Goal: Book appointment/travel/reservation

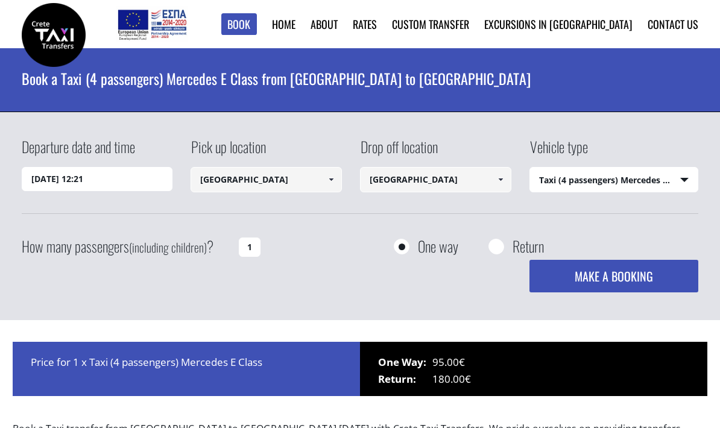
select select "540"
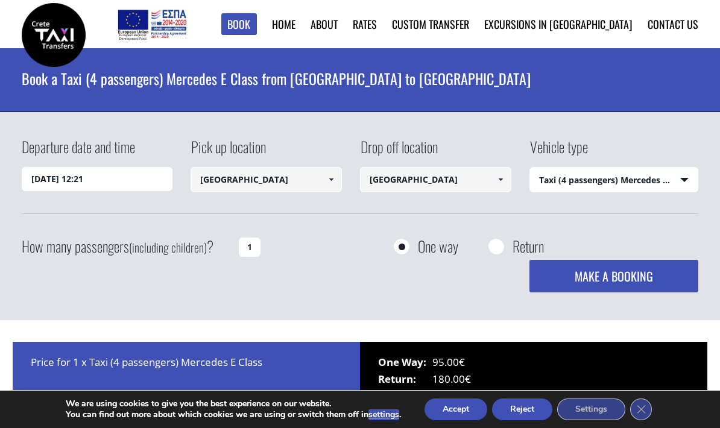
scroll to position [2, 0]
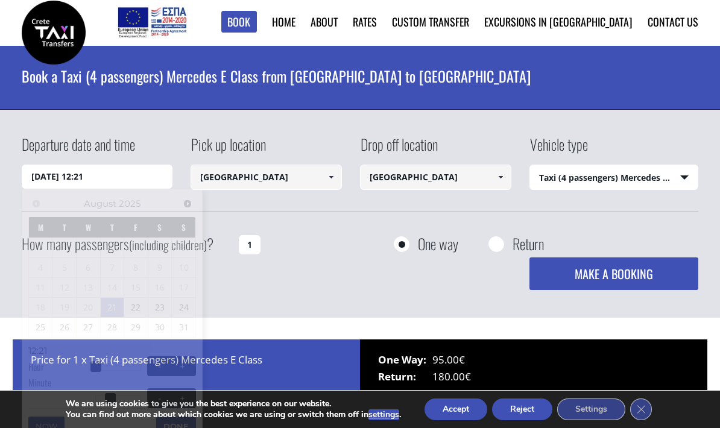
click at [164, 176] on input "[DATE] 12:21" at bounding box center [97, 177] width 151 height 24
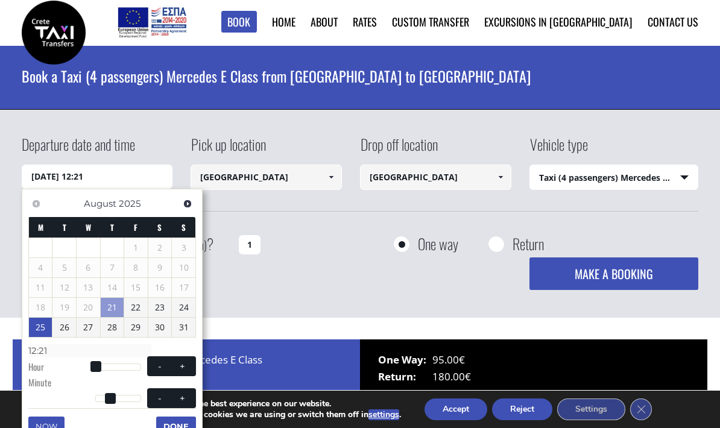
click at [36, 324] on link "25" at bounding box center [41, 327] width 24 height 19
click at [315, 236] on div "How many passengers (including children) ? 1" at bounding box center [174, 245] width 305 height 30
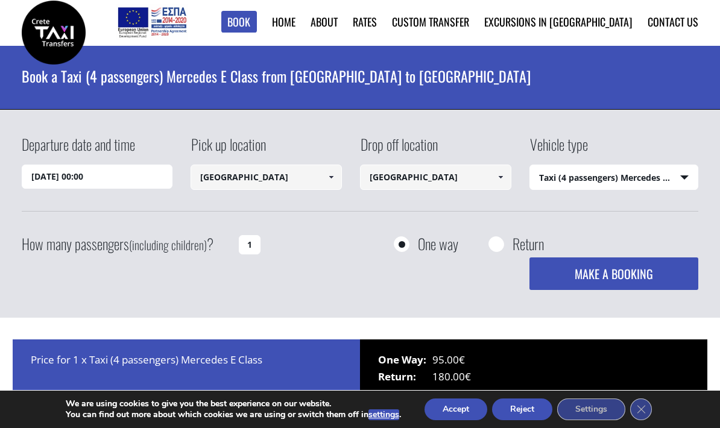
click at [113, 177] on input "[DATE] 00:00" at bounding box center [97, 177] width 151 height 24
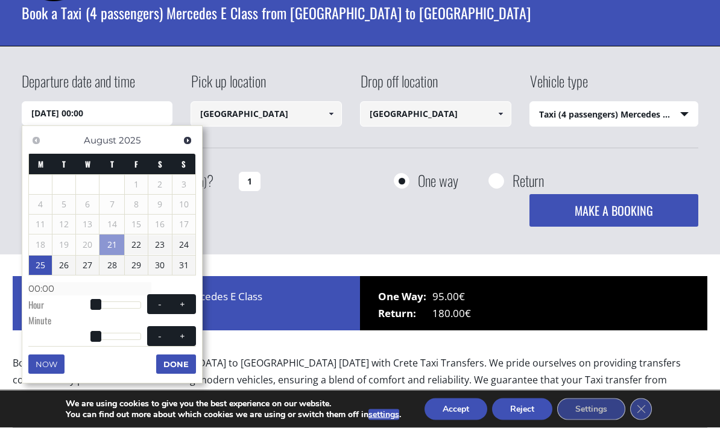
scroll to position [66, 0]
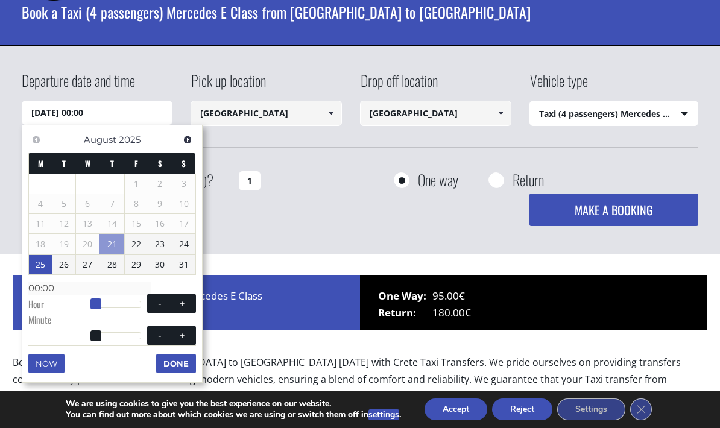
type input "[DATE] 01:00"
type input "01:00"
type input "[DATE] 02:00"
type input "02:00"
type input "[DATE] 03:00"
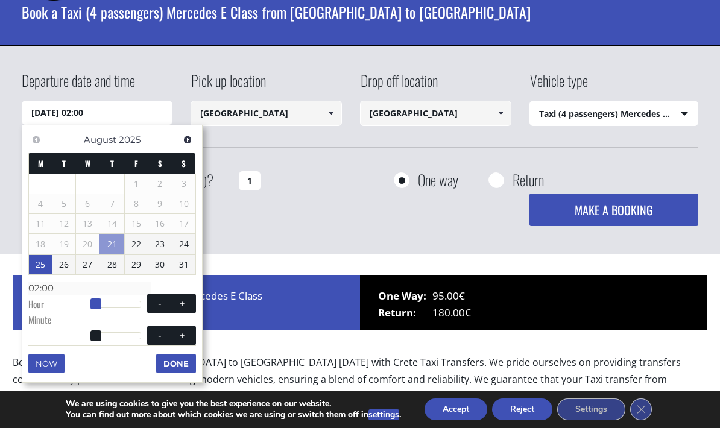
type input "03:00"
type input "[DATE] 04:00"
type input "04:00"
type input "[DATE] 05:00"
type input "05:00"
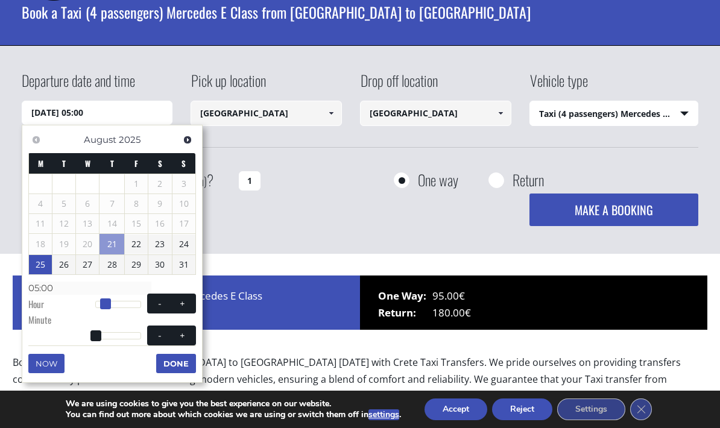
type input "[DATE] 06:00"
type input "06:00"
type input "[DATE] 07:00"
type input "07:00"
type input "[DATE] 08:00"
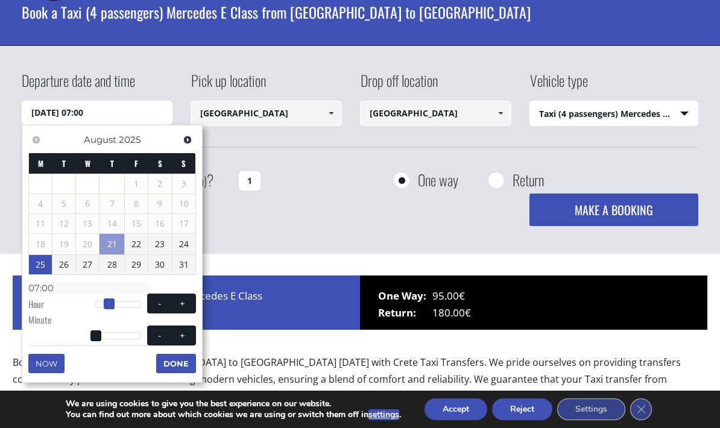
type input "08:00"
type input "[DATE] 09:00"
type input "09:00"
type input "[DATE] 10:00"
type input "10:00"
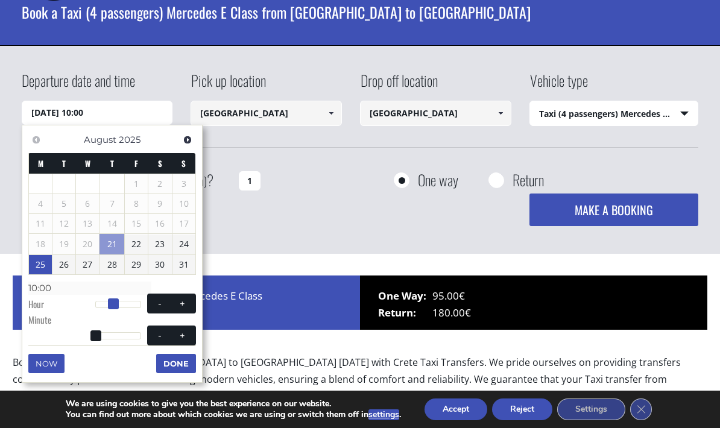
type input "[DATE] 11:00"
type input "11:00"
type input "[DATE] 12:00"
type input "12:00"
type input "[DATE] 13:00"
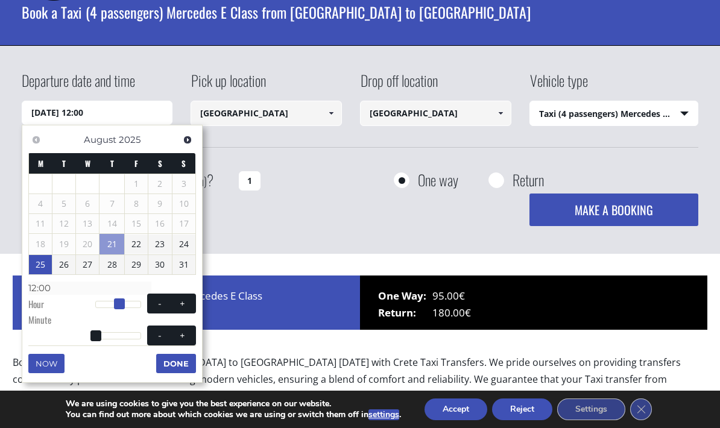
type input "13:00"
type input "[DATE] 14:00"
type input "14:00"
type input "[DATE] 15:00"
type input "15:00"
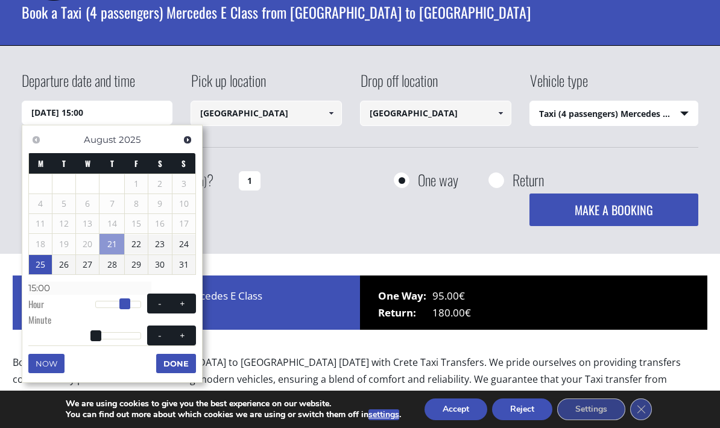
type input "[DATE] 14:00"
type input "14:00"
drag, startPoint x: 93, startPoint y: 300, endPoint x: 121, endPoint y: 302, distance: 27.2
click at [121, 302] on span at bounding box center [124, 304] width 11 height 11
type input "[DATE] 15:00"
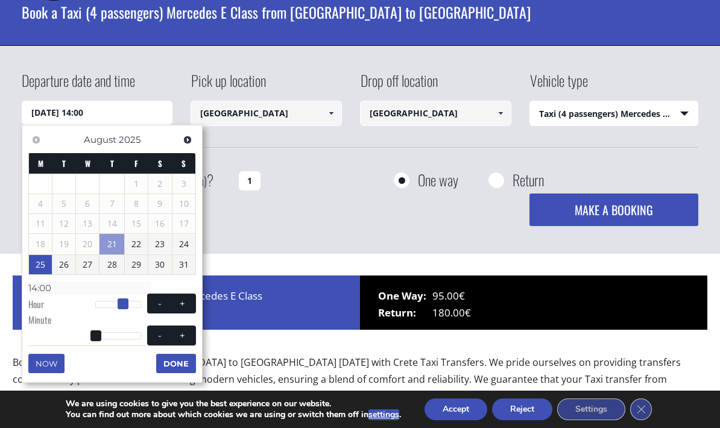
type input "15:00"
type input "[DATE] 14:00"
type input "14:00"
click at [125, 300] on span at bounding box center [124, 304] width 11 height 11
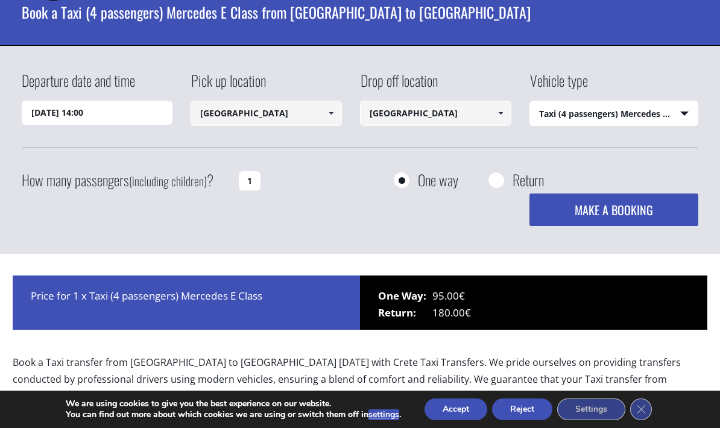
click at [137, 91] on div "Departure date and time [DATE] 14:00" at bounding box center [106, 97] width 169 height 55
click at [127, 123] on input "[DATE] 14:00" at bounding box center [97, 113] width 151 height 24
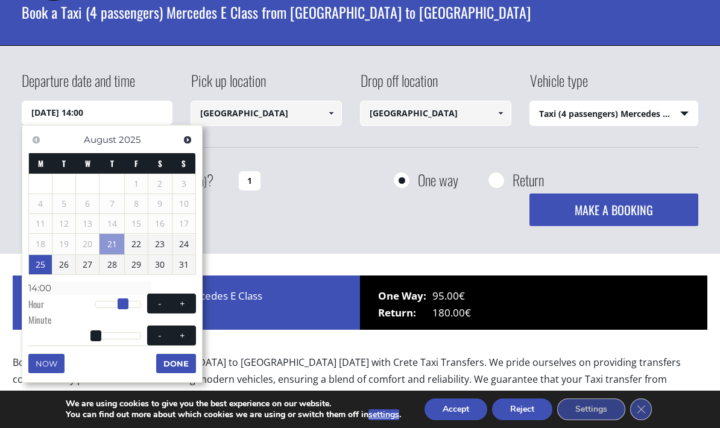
type input "[DATE] 15:00"
type input "15:00"
click at [124, 304] on span at bounding box center [124, 304] width 11 height 11
click at [168, 364] on button "Done" at bounding box center [176, 363] width 40 height 19
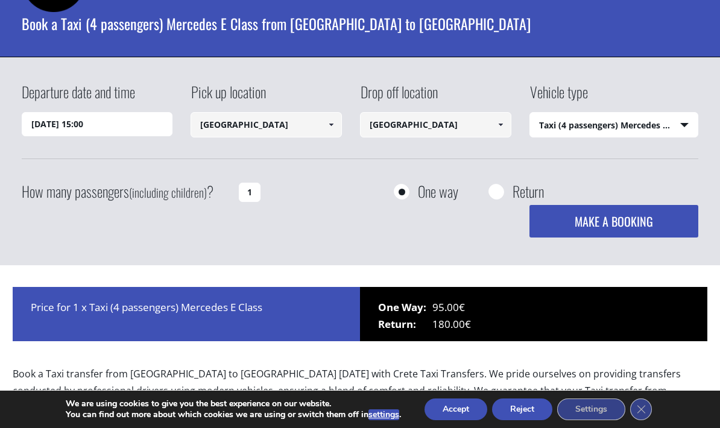
scroll to position [0, 0]
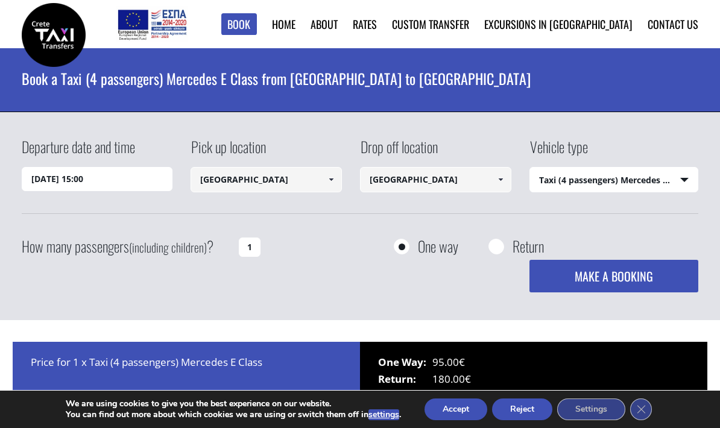
click at [250, 244] on input "1" at bounding box center [250, 247] width 22 height 19
type input "3"
click at [309, 268] on div "How many passengers (including children) ? 3 One way Return MAKE A BOOKING Plea…" at bounding box center [360, 262] width 677 height 60
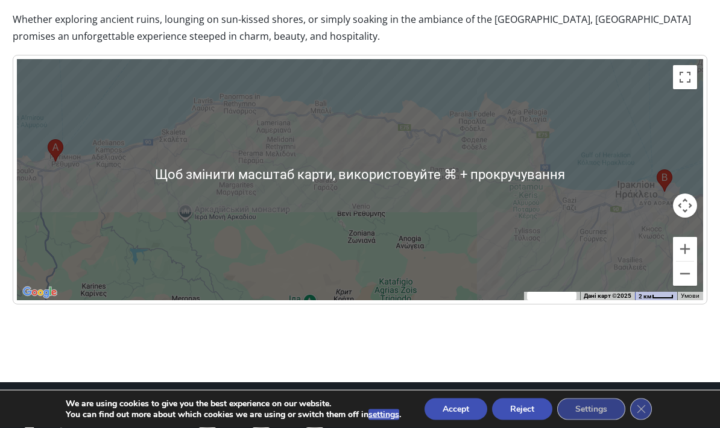
scroll to position [734, 0]
